Goal: Communication & Community: Ask a question

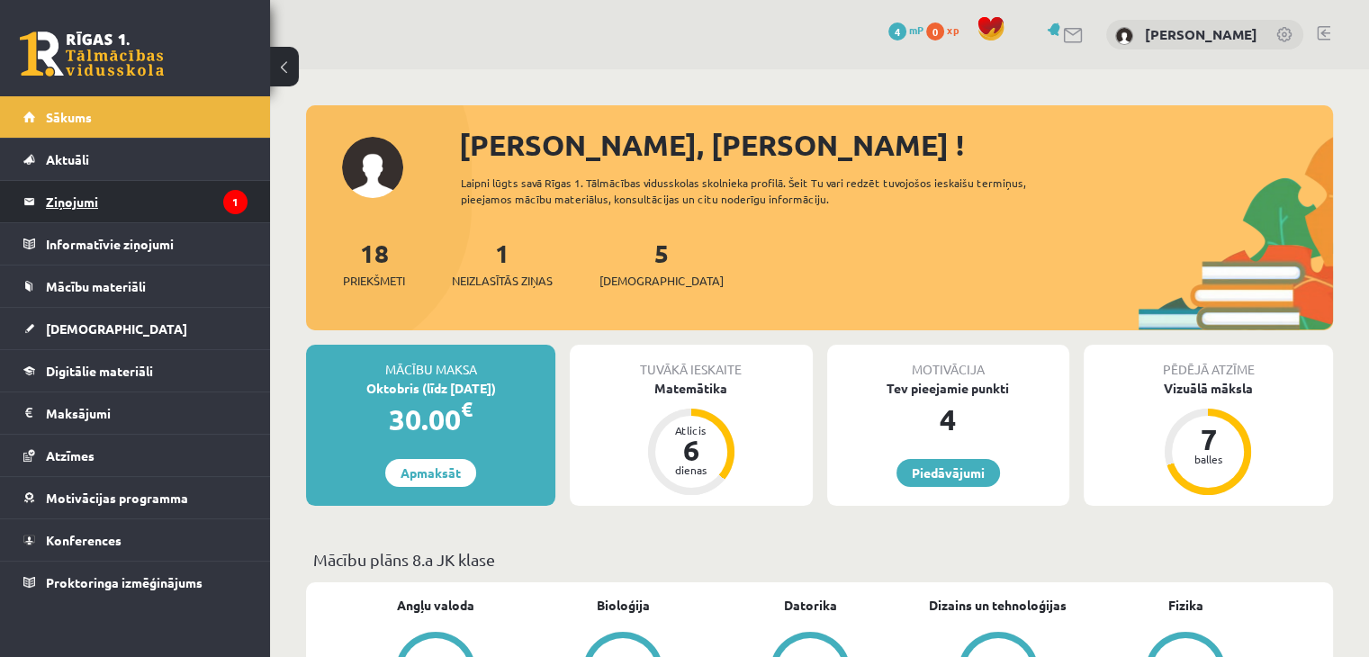
click at [228, 197] on icon "1" at bounding box center [235, 202] width 24 height 24
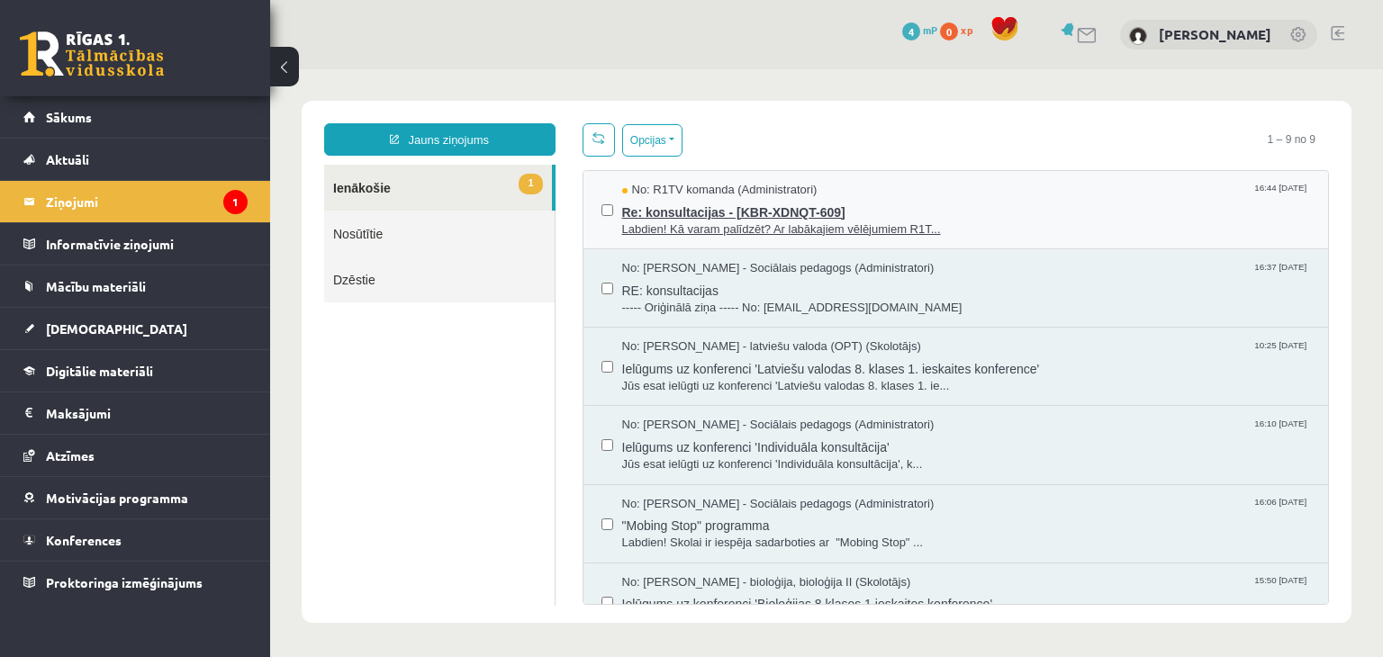
click at [685, 191] on span "No: R1TV komanda (Administratori)" at bounding box center [719, 190] width 195 height 17
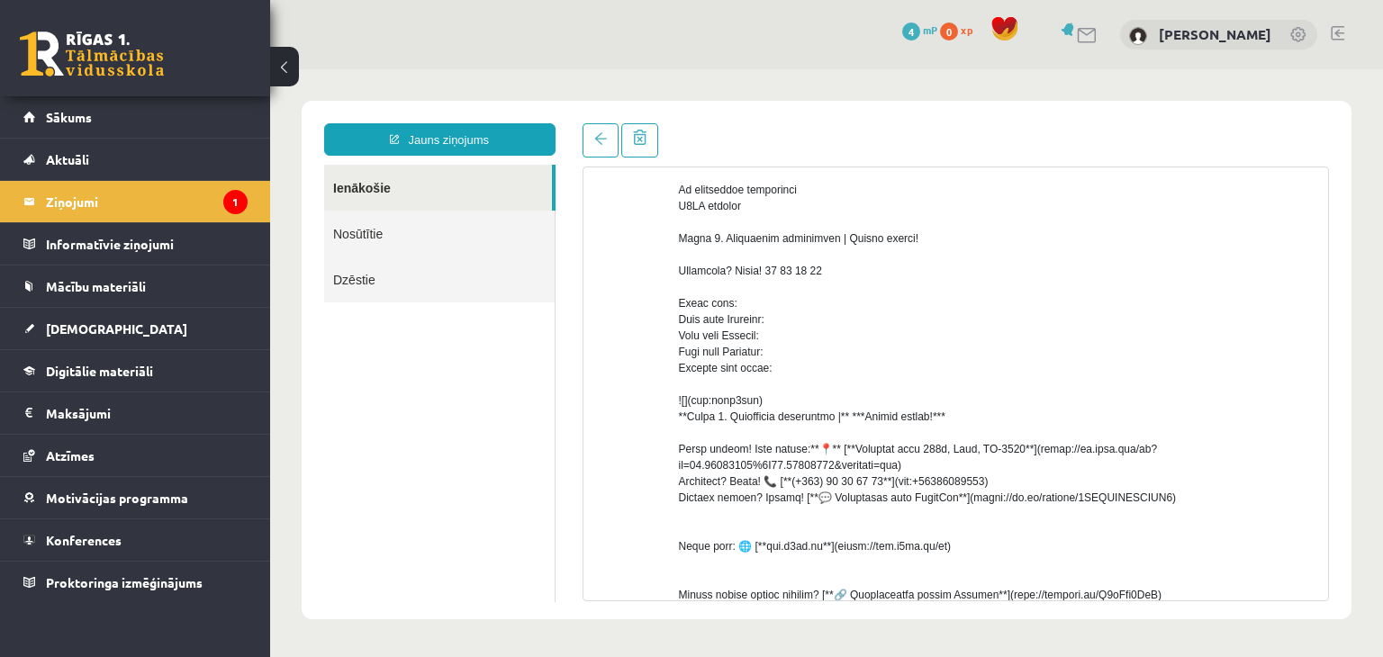
scroll to position [212, 0]
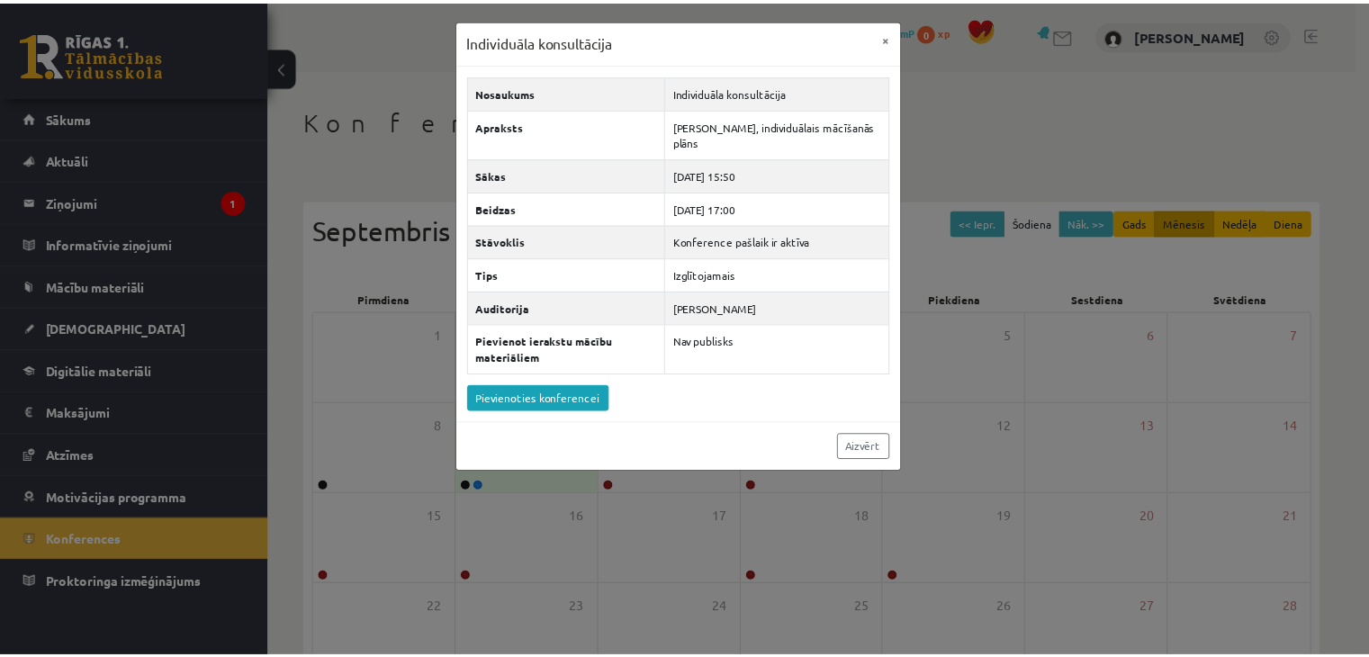
scroll to position [147, 0]
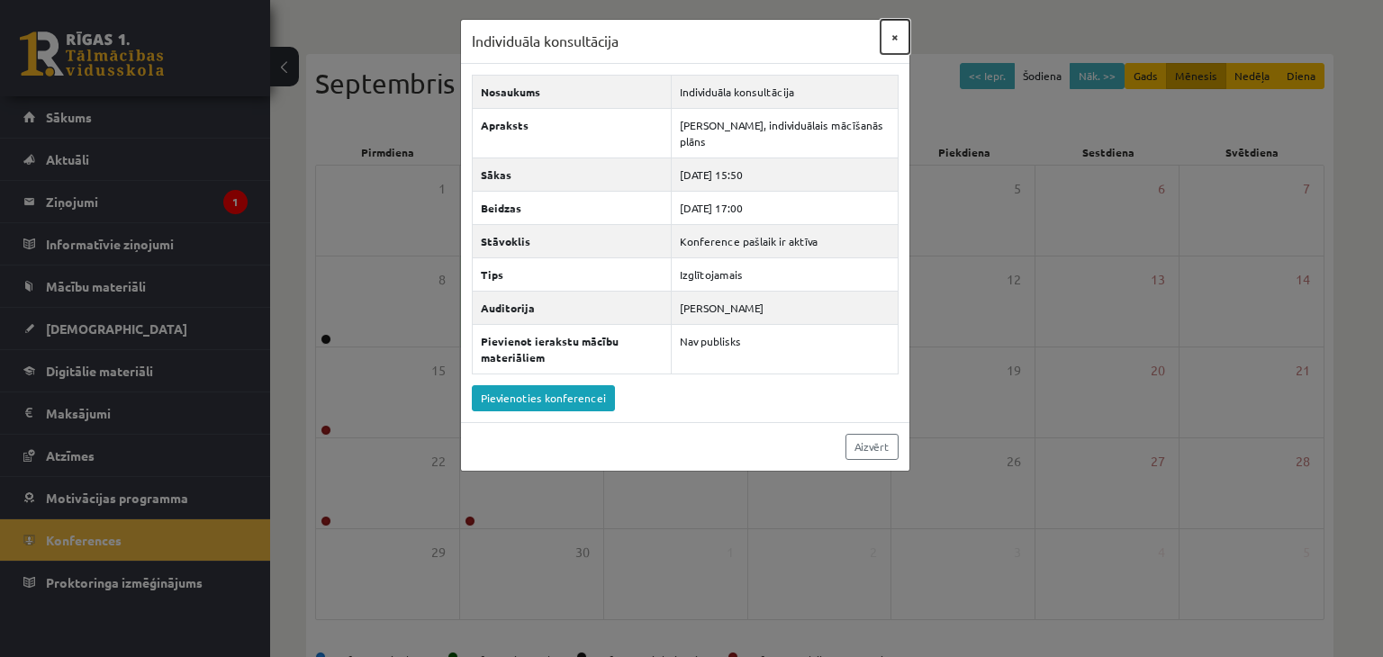
click at [897, 32] on button "×" at bounding box center [894, 37] width 29 height 34
